Goal: Task Accomplishment & Management: Manage account settings

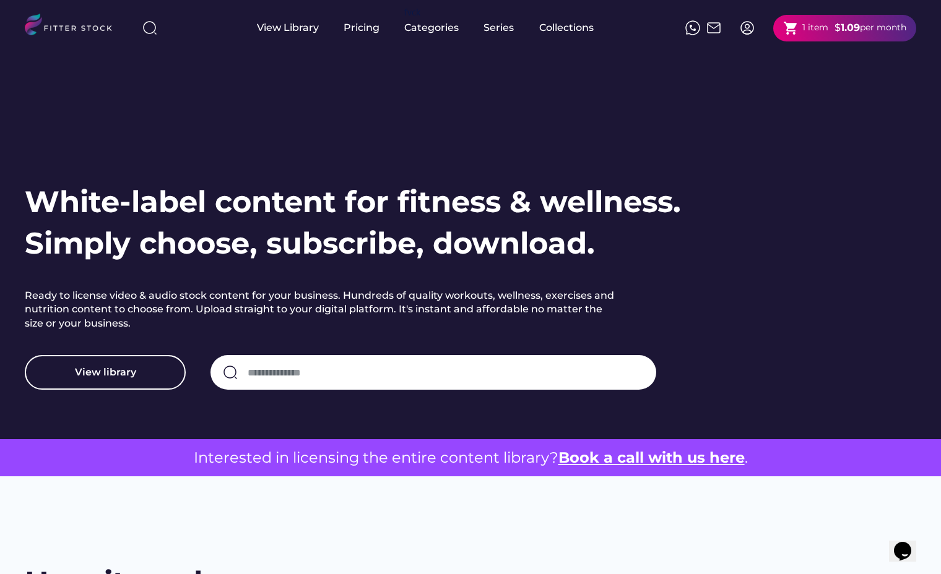
click at [745, 27] on img at bounding box center [747, 27] width 15 height 15
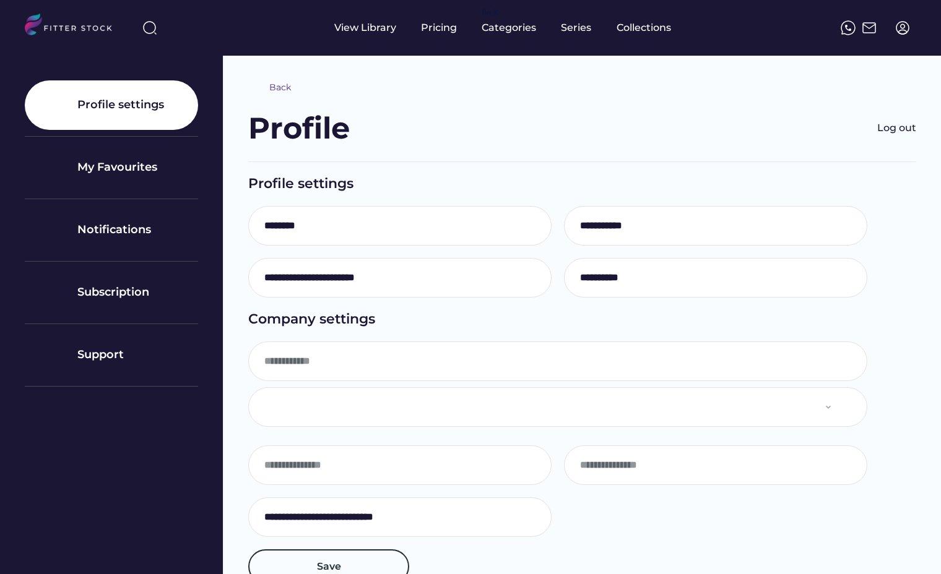
type input "**********"
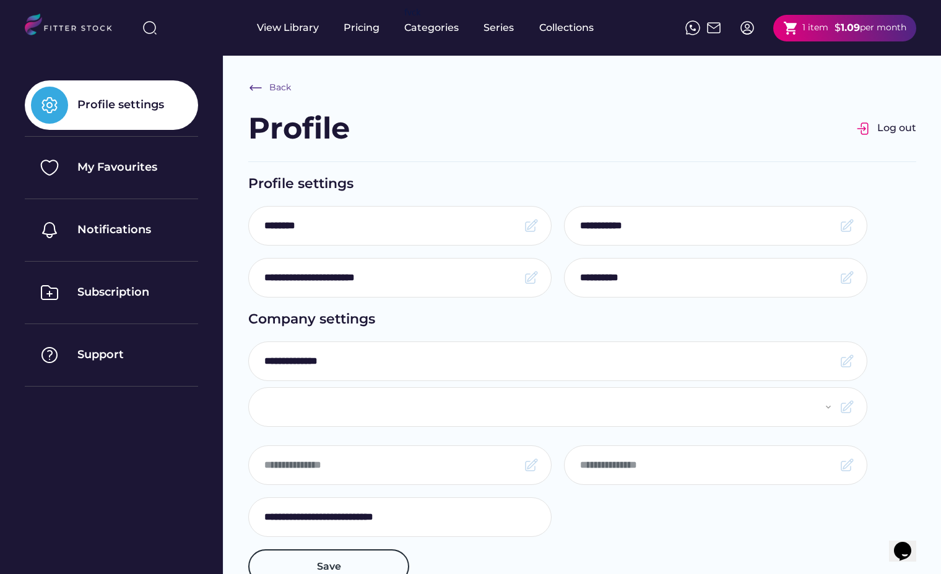
select select "**********"
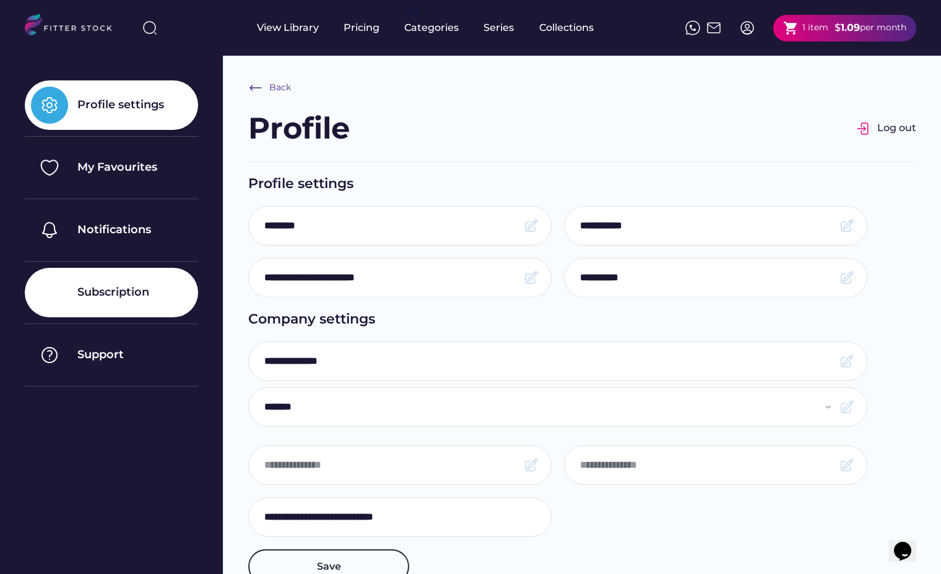
click at [95, 283] on div "Subscription" at bounding box center [111, 293] width 173 height 50
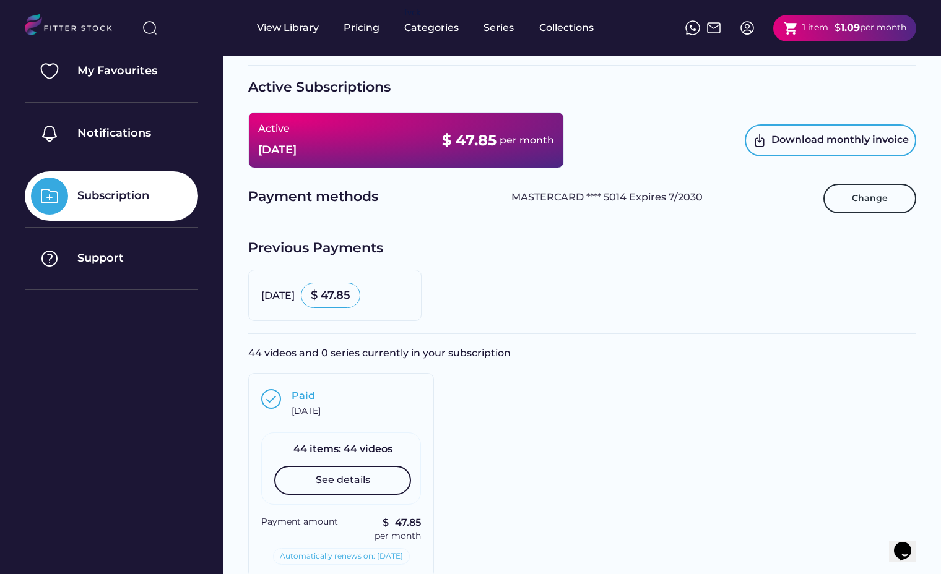
scroll to position [106, 0]
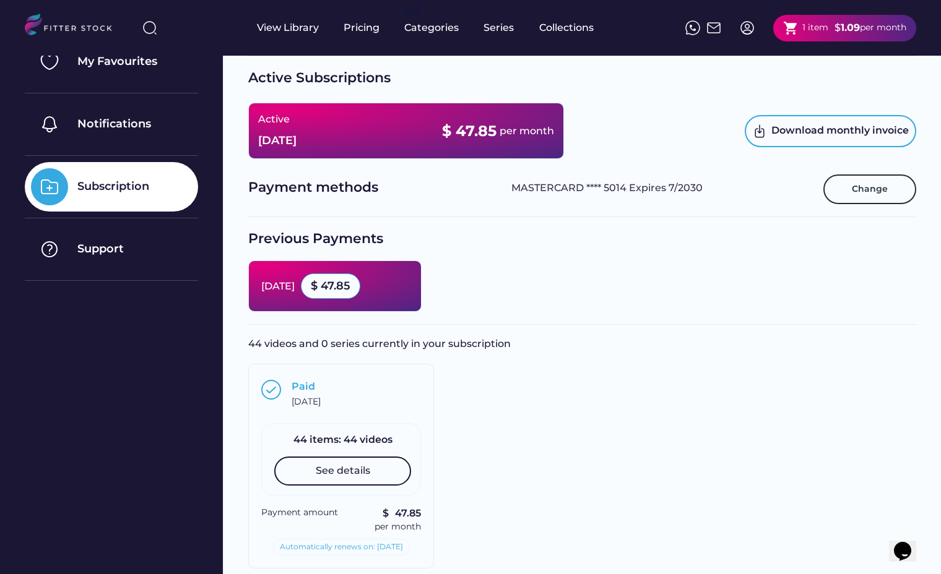
click at [350, 286] on div "$ 47.85" at bounding box center [331, 286] width 40 height 15
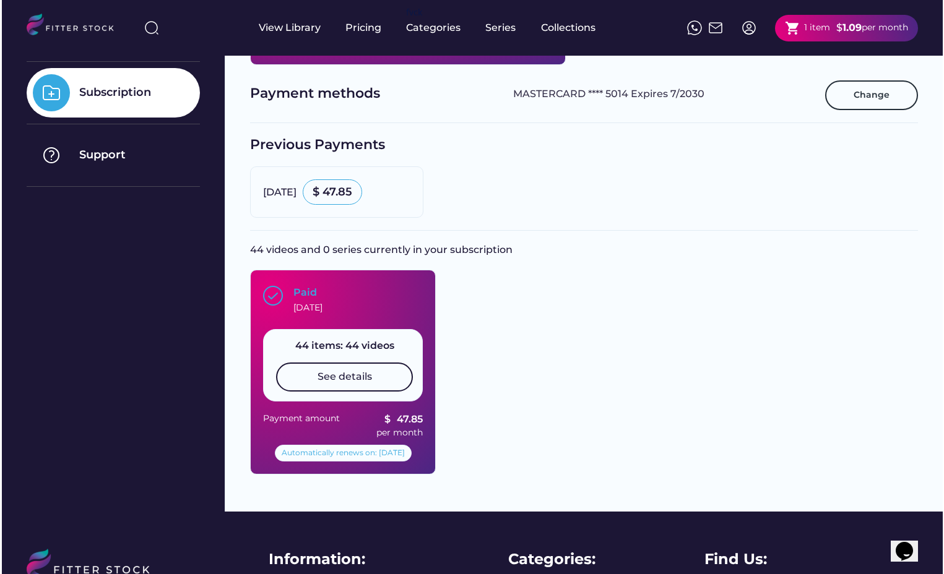
scroll to position [214, 0]
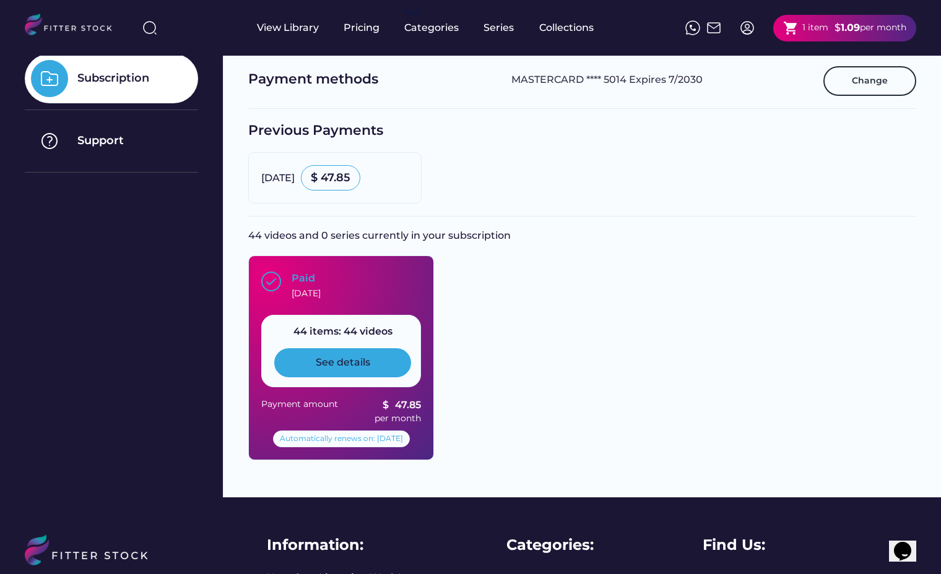
click at [363, 364] on div "See details" at bounding box center [343, 363] width 54 height 14
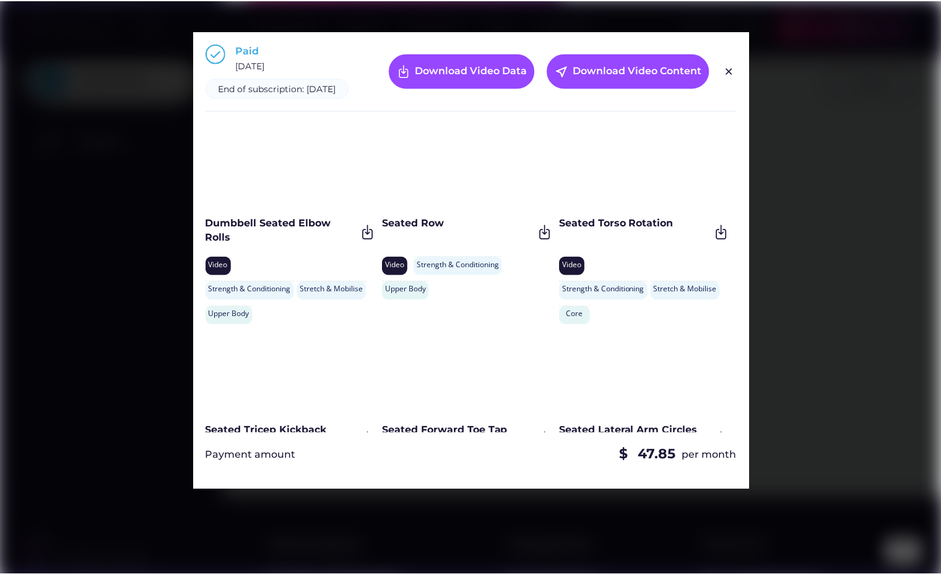
scroll to position [0, 0]
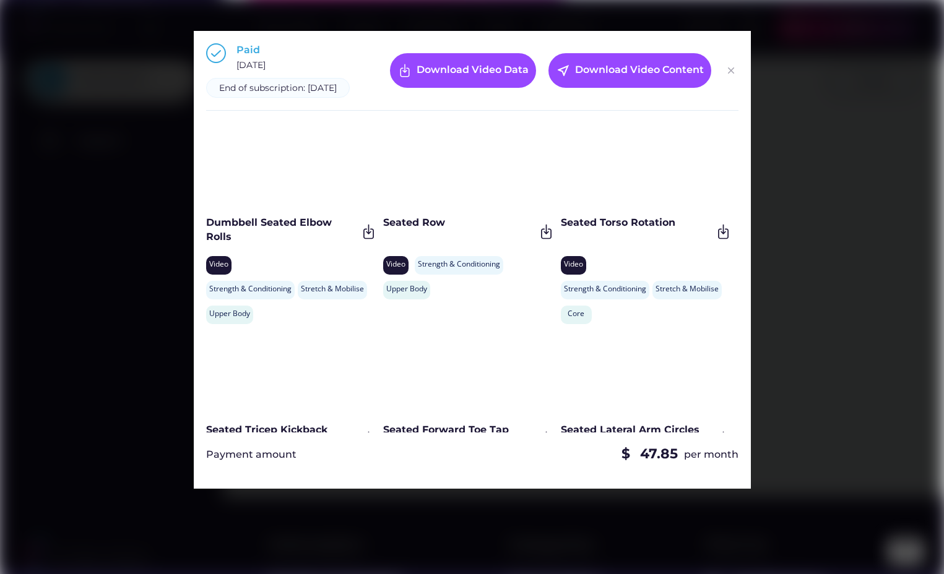
click at [727, 78] on img at bounding box center [731, 70] width 15 height 15
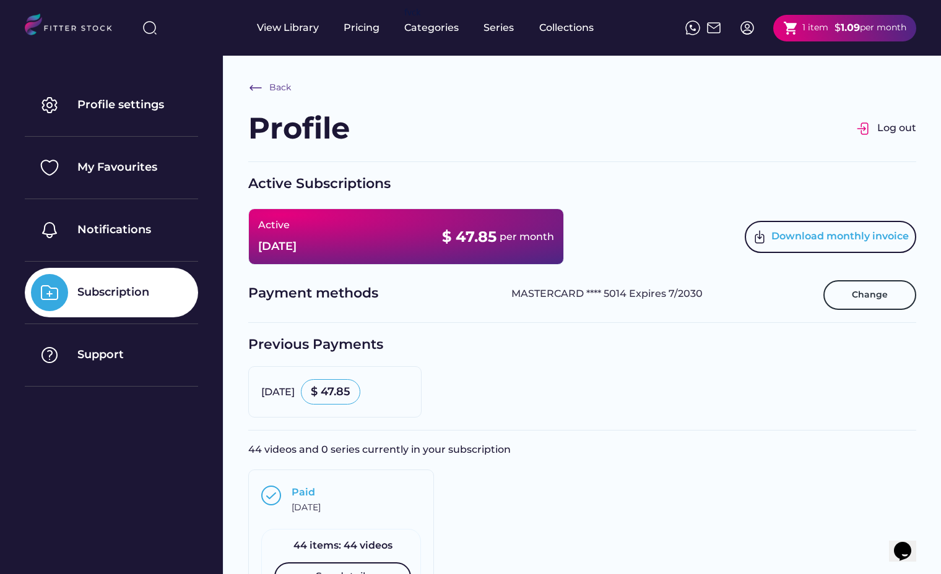
click at [770, 233] on div "Download monthly invoice" at bounding box center [830, 237] width 171 height 32
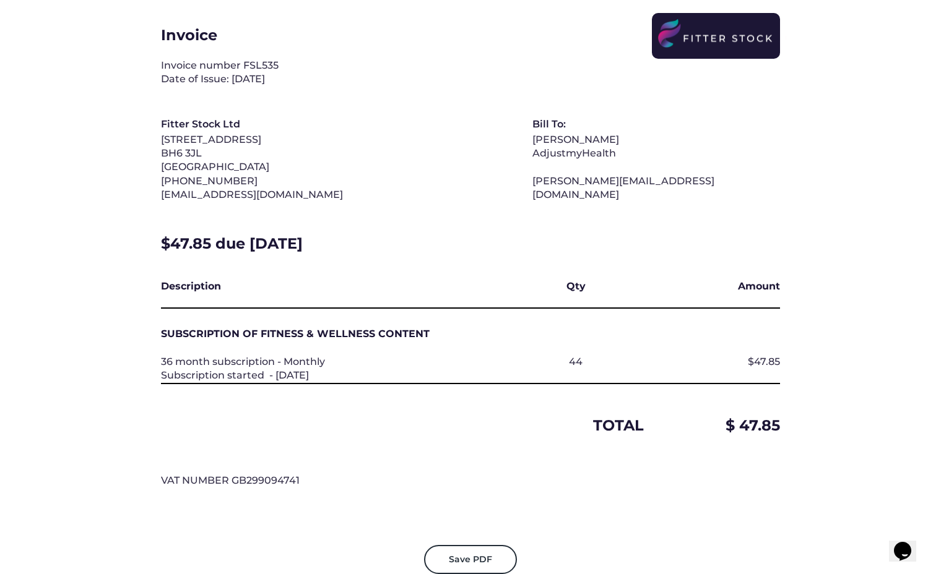
scroll to position [30, 0]
click at [488, 558] on button "Save PDF" at bounding box center [470, 560] width 93 height 30
click at [640, 228] on div "Invoice Invoice number FSL535 Date of Issue: Sep 24, 2025 Fitter Stock Ltd 125 …" at bounding box center [470, 257] width 619 height 489
click at [456, 559] on button "Save PDF" at bounding box center [470, 560] width 93 height 30
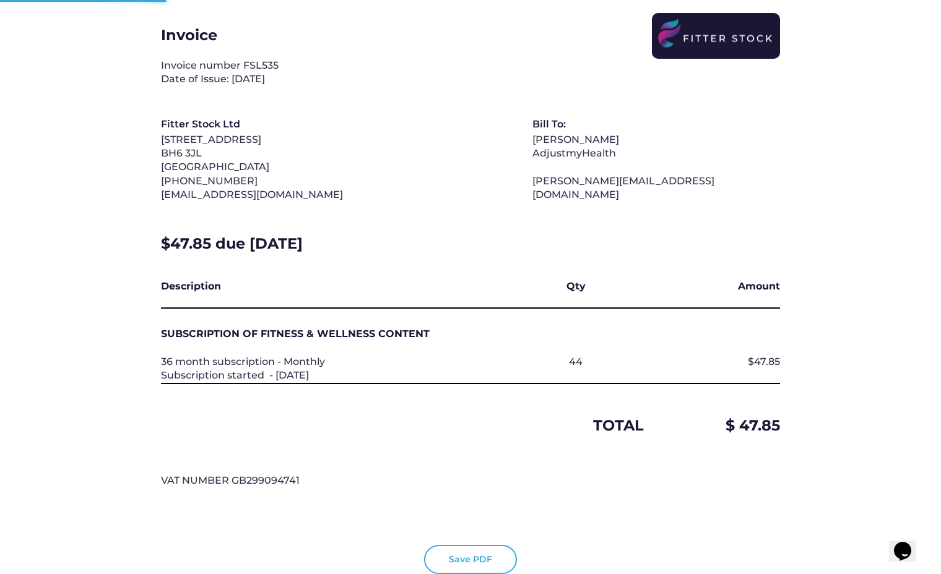
click at [456, 559] on button "Save PDF" at bounding box center [470, 560] width 93 height 30
